Goal: Share content: Share content

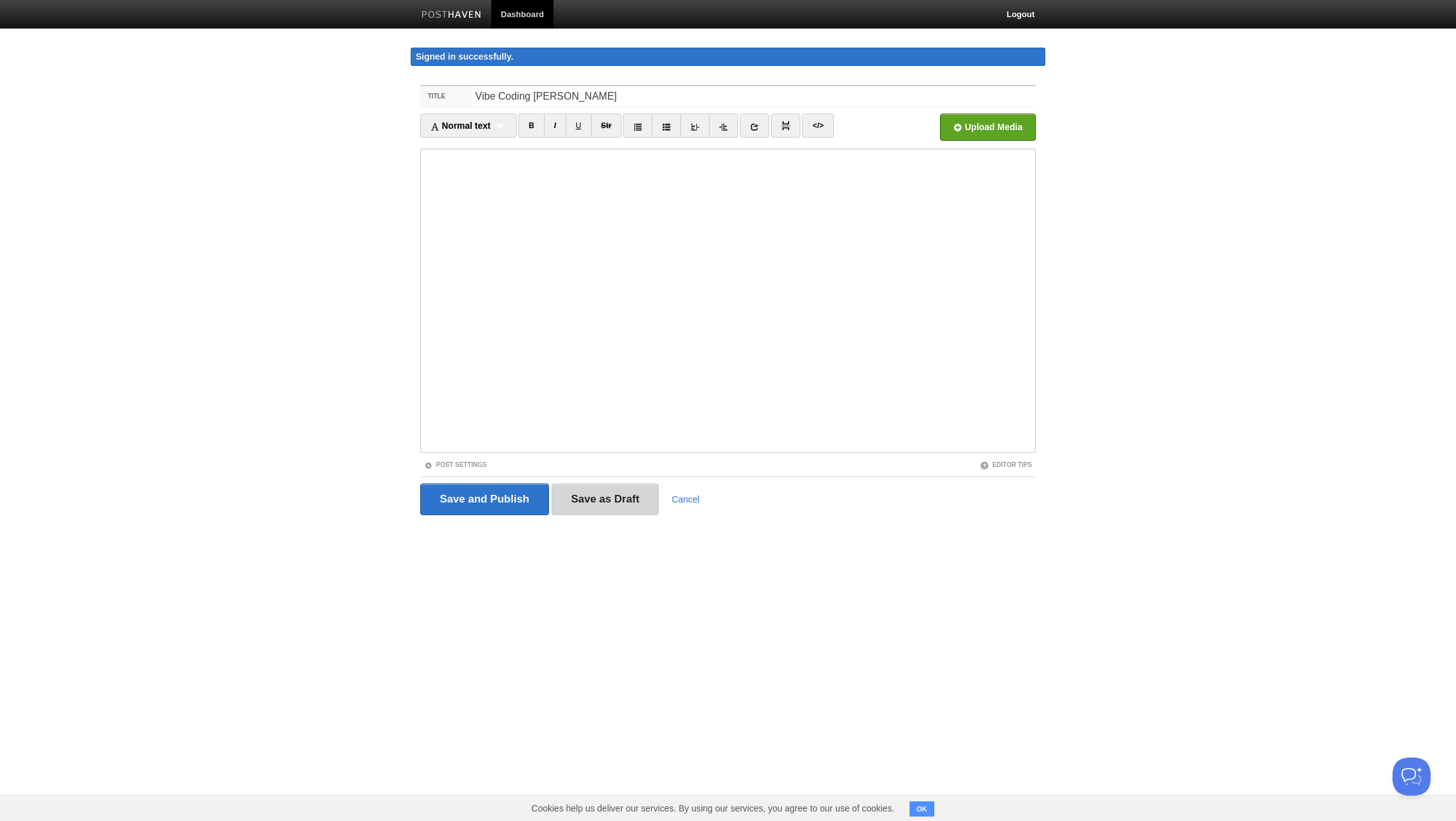
click at [605, 500] on input "Save as Draft" at bounding box center [605, 499] width 108 height 32
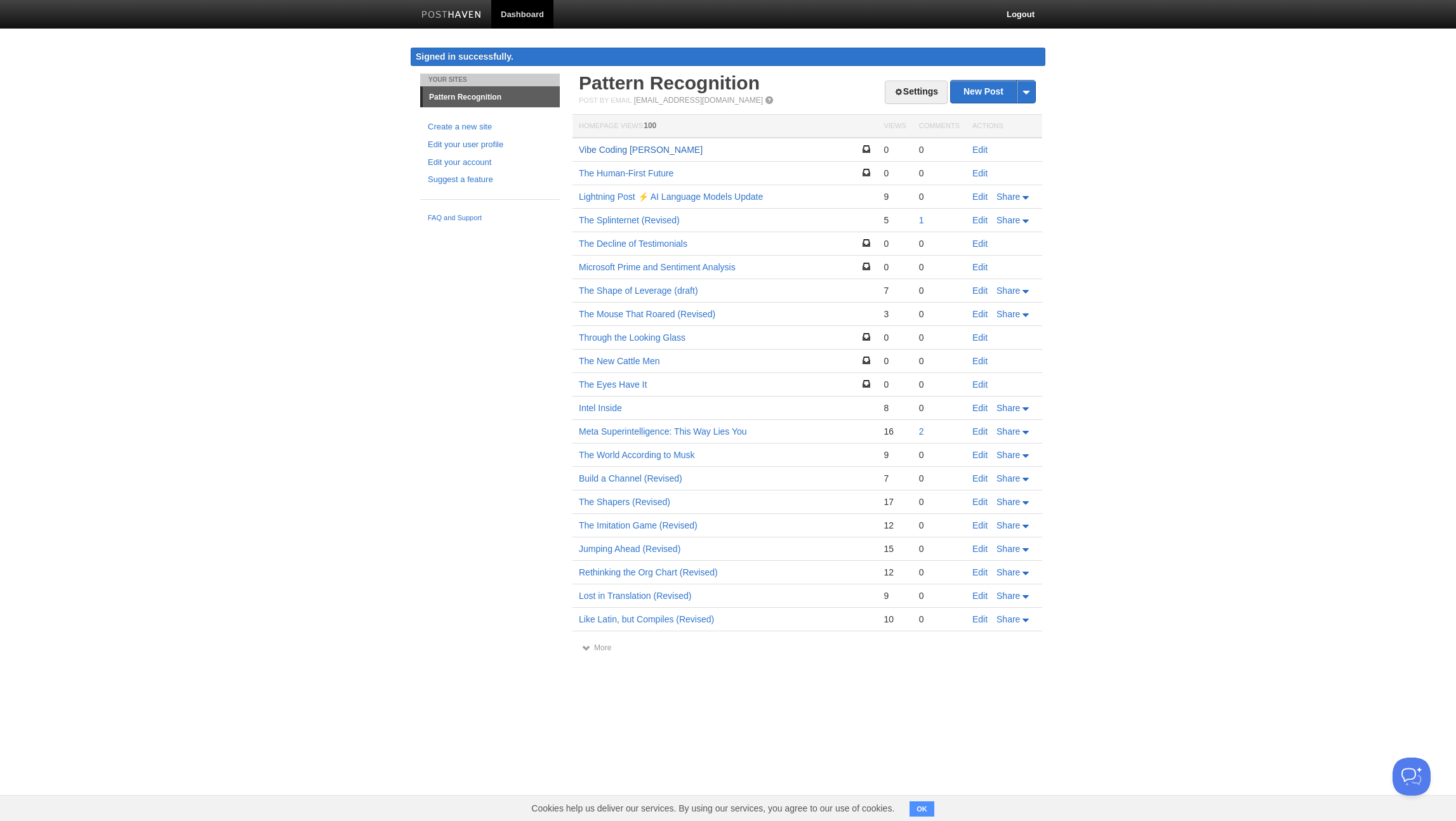
click at [628, 149] on link "Vibe Coding [PERSON_NAME]" at bounding box center [641, 149] width 124 height 10
click at [976, 150] on link "Edit" at bounding box center [980, 149] width 16 height 10
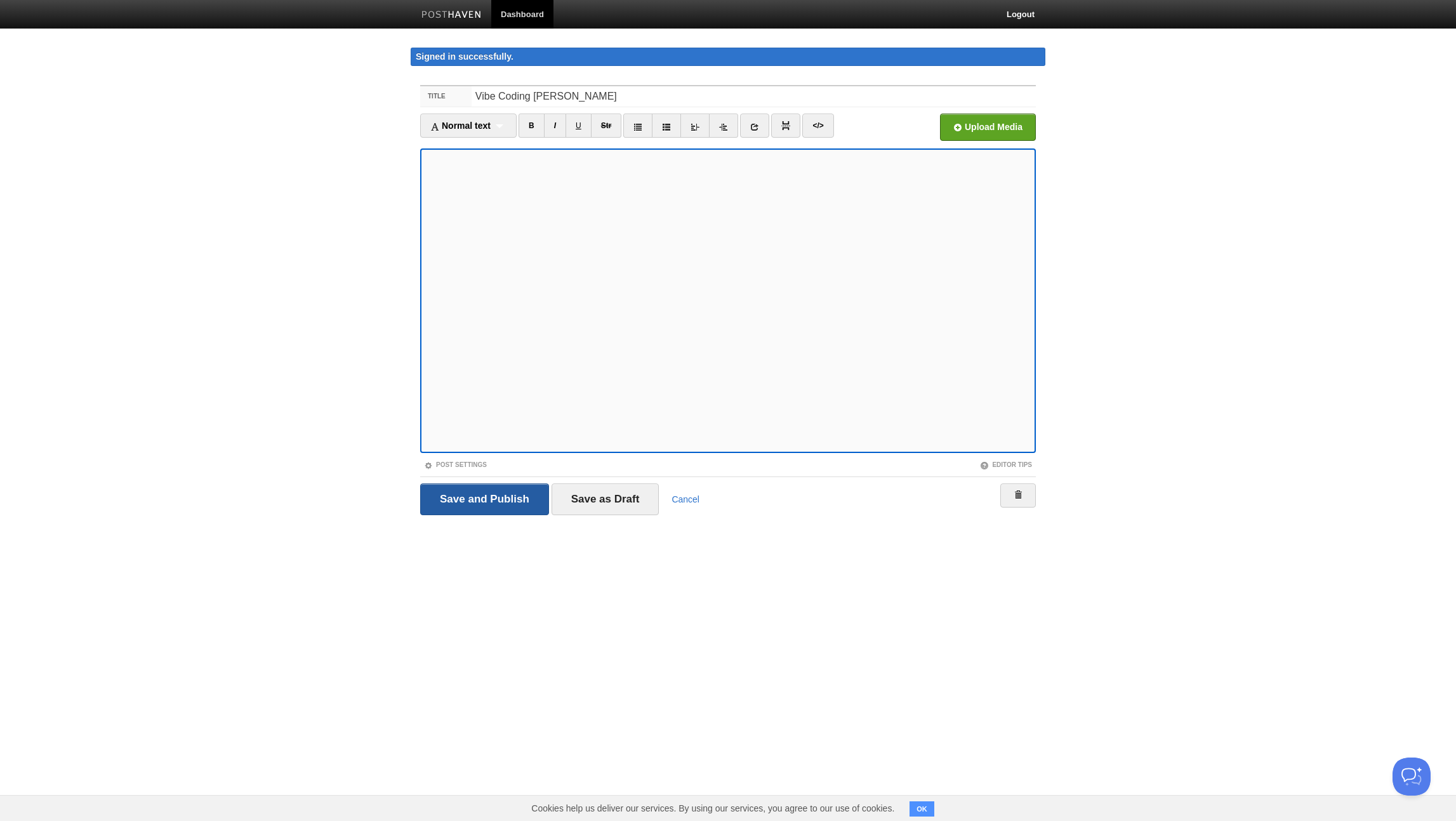
click at [484, 495] on input "Save and Publish" at bounding box center [485, 499] width 129 height 32
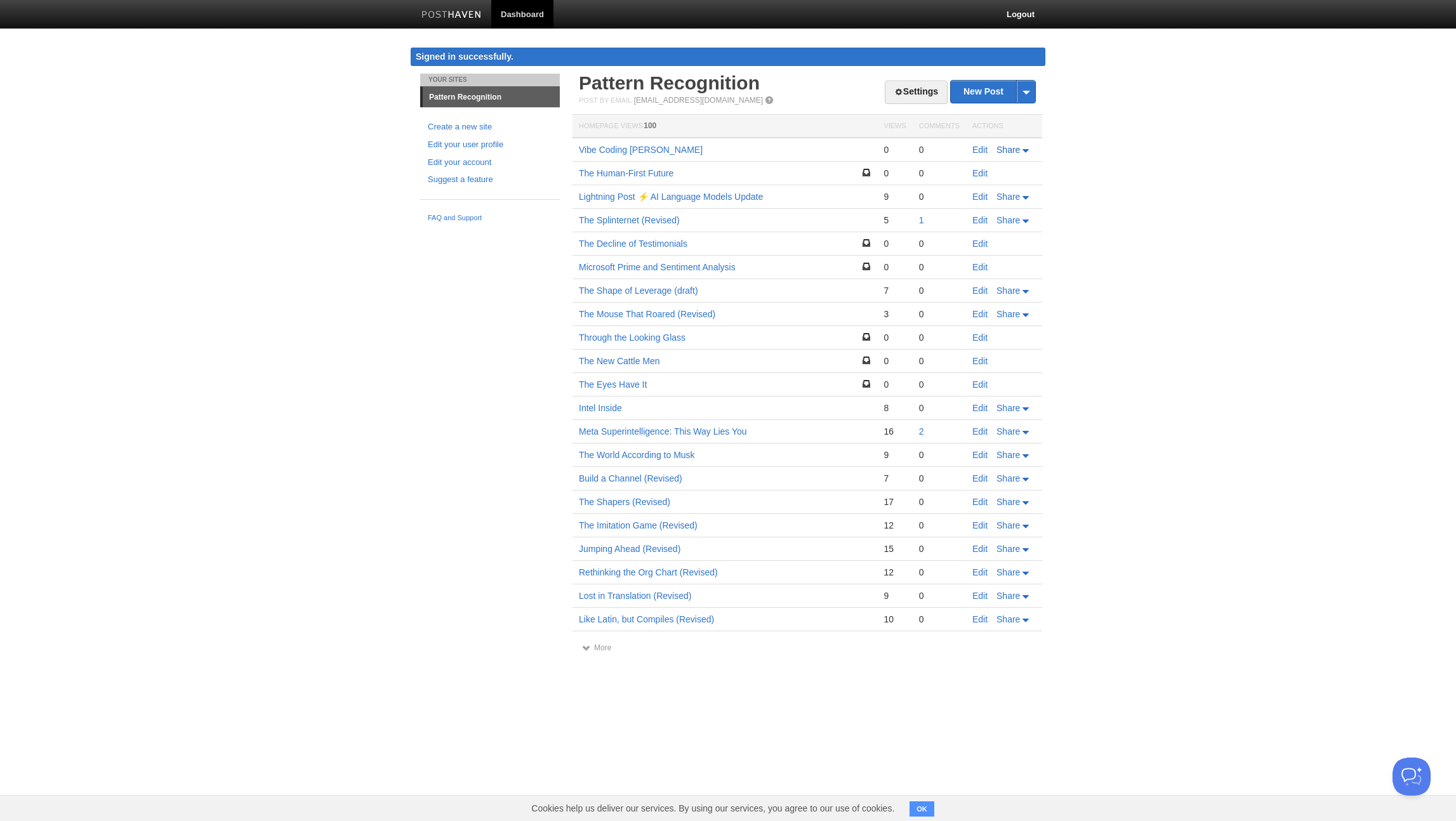
click at [1026, 153] on link "Share" at bounding box center [1014, 149] width 35 height 10
click at [999, 188] on link "Twitter" at bounding box center [990, 188] width 83 height 18
click at [619, 149] on link "Vibe Coding [PERSON_NAME]" at bounding box center [641, 149] width 124 height 10
click at [1025, 151] on icon at bounding box center [1026, 151] width 7 height 3
click at [999, 205] on span "Facebook" at bounding box center [987, 208] width 42 height 10
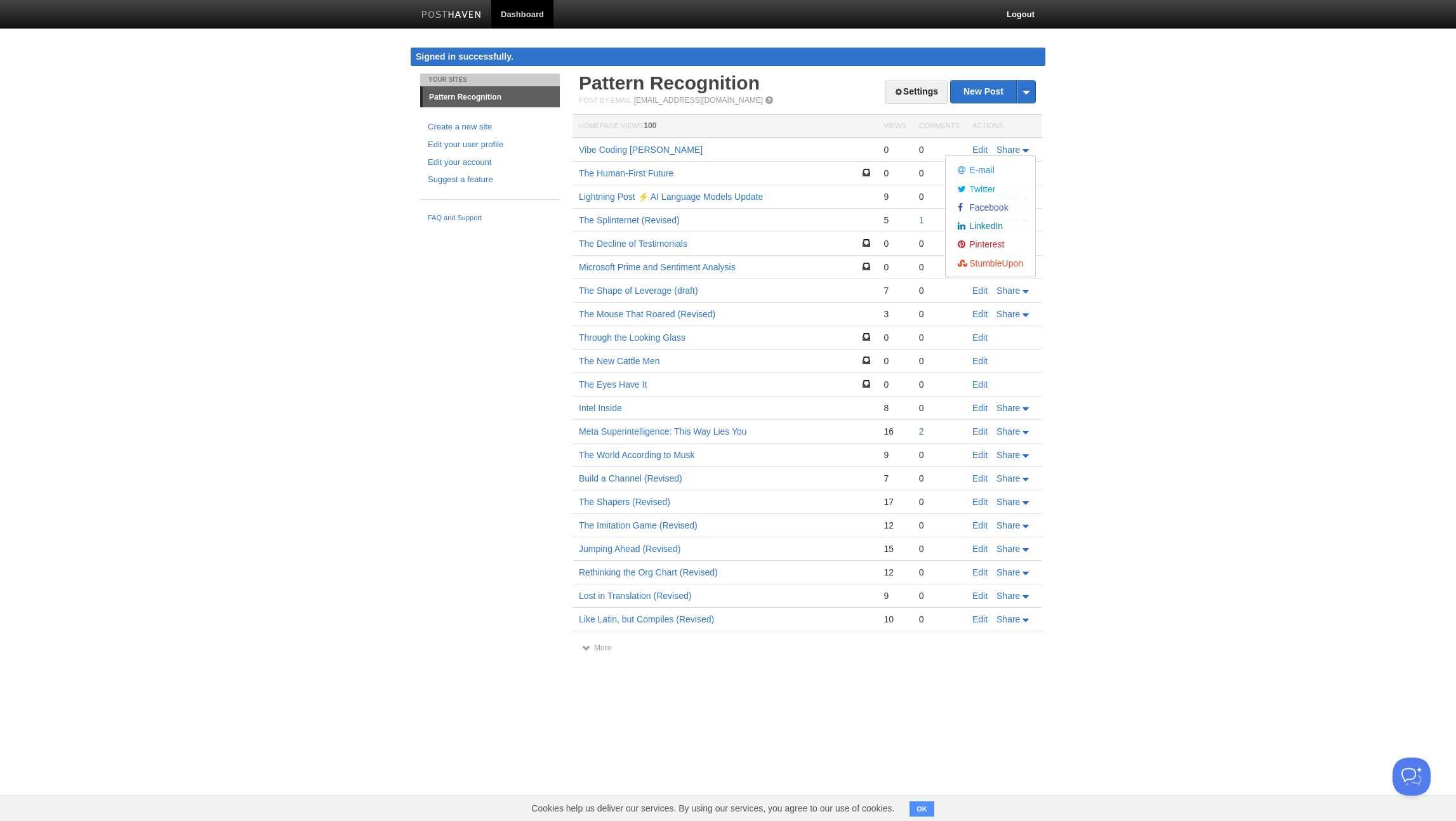
click at [424, 371] on div "Your Sites Pattern Recognition Create a new site Edit your user profile Edit yo…" at bounding box center [728, 376] width 635 height 604
click at [1023, 151] on icon at bounding box center [1027, 151] width 9 height 4
click at [1003, 227] on link "LinkedIn" at bounding box center [990, 226] width 83 height 18
